Goal: Transaction & Acquisition: Purchase product/service

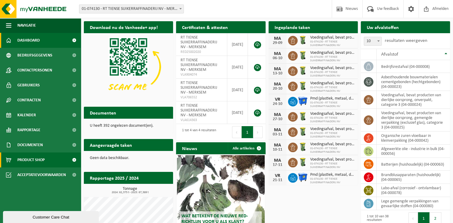
click at [39, 160] on span "Product Shop" at bounding box center [30, 160] width 27 height 15
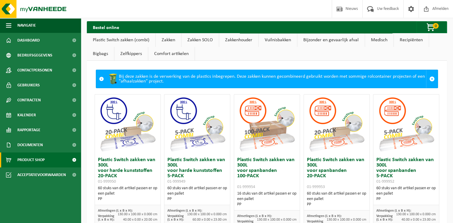
click at [168, 41] on link "Zakken" at bounding box center [168, 40] width 25 height 14
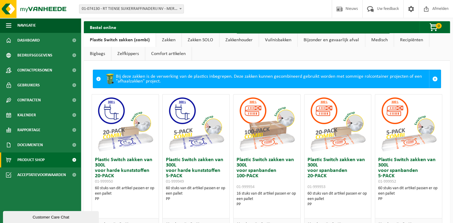
click at [169, 40] on link "Zakken" at bounding box center [168, 40] width 25 height 14
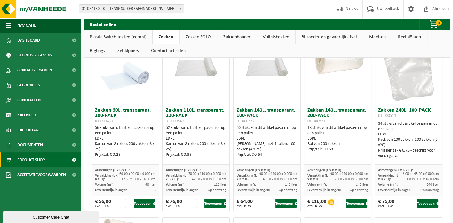
scroll to position [60, 0]
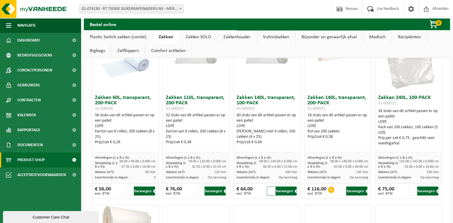
click at [270, 190] on input "2" at bounding box center [271, 191] width 8 height 9
click at [270, 190] on input "3" at bounding box center [271, 191] width 8 height 9
click at [270, 190] on input "4" at bounding box center [271, 191] width 8 height 9
click at [270, 190] on input "5" at bounding box center [271, 191] width 8 height 9
click at [269, 191] on input "4" at bounding box center [271, 191] width 8 height 9
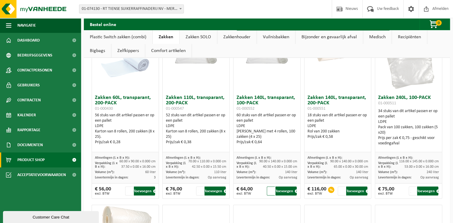
click at [269, 191] on input "3" at bounding box center [271, 191] width 8 height 9
click at [269, 190] on input "4" at bounding box center [271, 191] width 8 height 9
click at [270, 190] on input "5" at bounding box center [271, 191] width 8 height 9
click at [283, 193] on button "Toevoegen" at bounding box center [285, 191] width 21 height 9
type input "1"
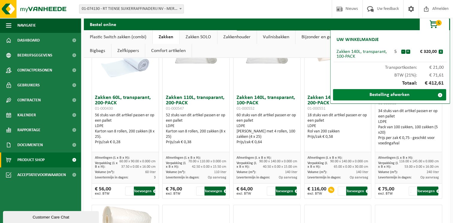
click at [398, 95] on link "Bestelling afwerken" at bounding box center [389, 94] width 113 height 11
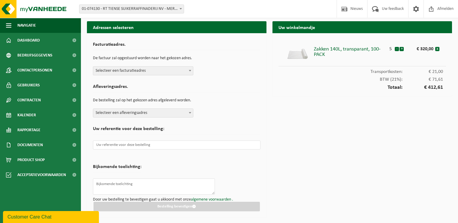
drag, startPoint x: 24, startPoint y: 208, endPoint x: 28, endPoint y: 208, distance: 3.6
click at [24, 208] on ul "Navigatie Nieuws Uw feedback Afmelden Dashboard Bedrijfsgegevens Contactpersone…" at bounding box center [40, 120] width 81 height 205
click at [450, 11] on span "Afmelden" at bounding box center [444, 9] width 19 height 18
